Goal: Navigation & Orientation: Find specific page/section

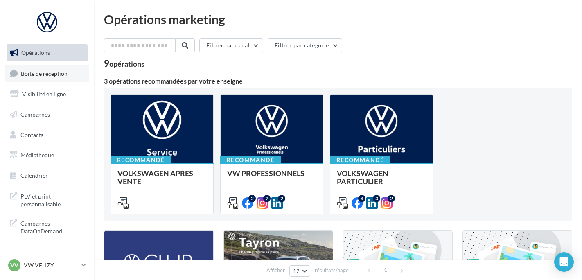
click at [79, 78] on link "Boîte de réception" at bounding box center [47, 74] width 84 height 18
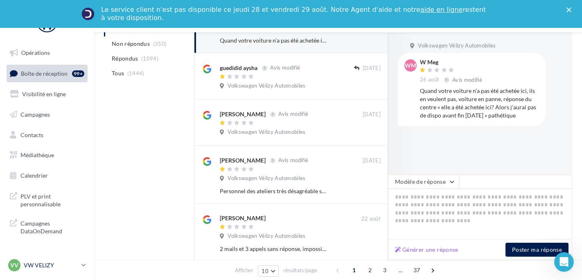
scroll to position [170, 0]
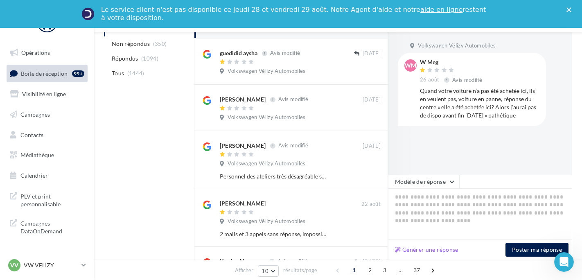
drag, startPoint x: 43, startPoint y: 274, endPoint x: 47, endPoint y: 264, distance: 10.9
click at [43, 274] on div "VV VW VELIZY vw-vel-ale" at bounding box center [47, 269] width 94 height 23
click at [45, 265] on p "VW VELIZY" at bounding box center [51, 265] width 54 height 8
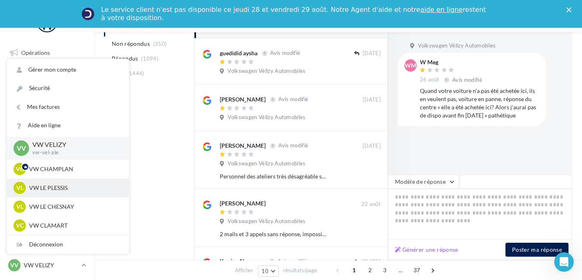
drag, startPoint x: 44, startPoint y: 262, endPoint x: 50, endPoint y: 185, distance: 77.3
click at [50, 185] on p "VW LE PLESSIS" at bounding box center [74, 188] width 90 height 8
click at [96, 187] on p "VW LE PLESSIS" at bounding box center [74, 188] width 90 height 8
